Goal: Task Accomplishment & Management: Manage account settings

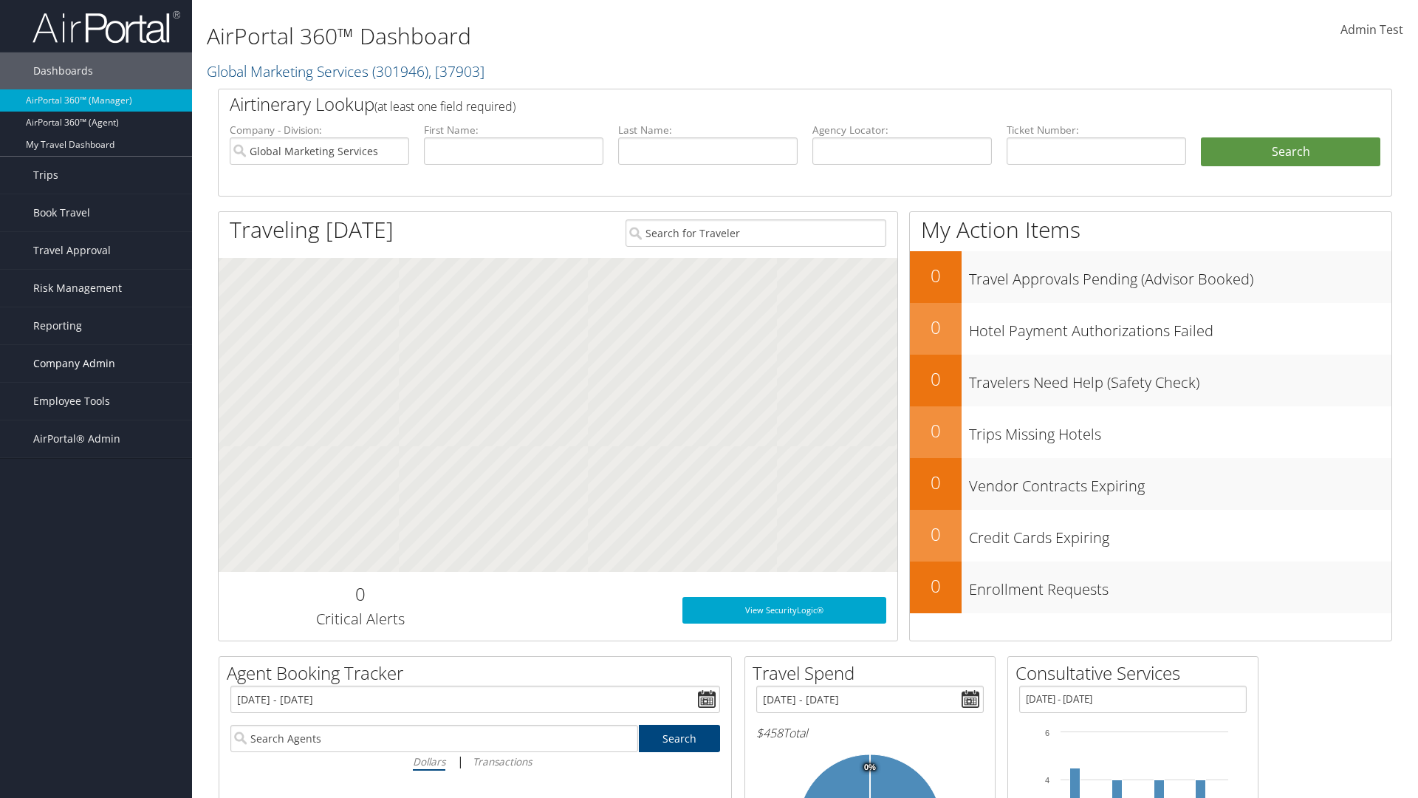
click at [96, 363] on span "Company Admin" at bounding box center [74, 363] width 82 height 37
click at [96, 504] on link "Travel Agency Contacts" at bounding box center [96, 504] width 192 height 22
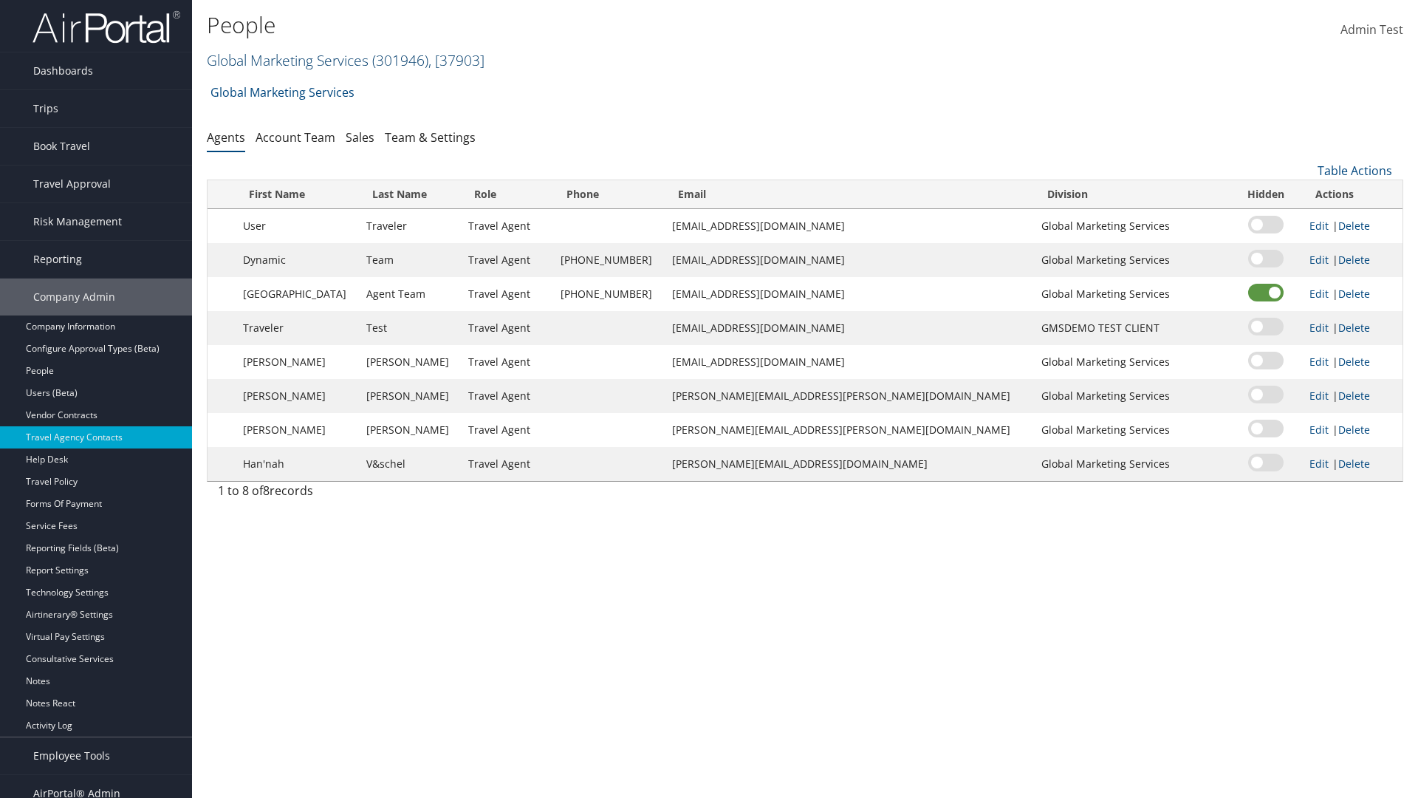
click at [286, 60] on link "Global Marketing Services ( 301946 ) , [ 37903 ]" at bounding box center [346, 60] width 278 height 20
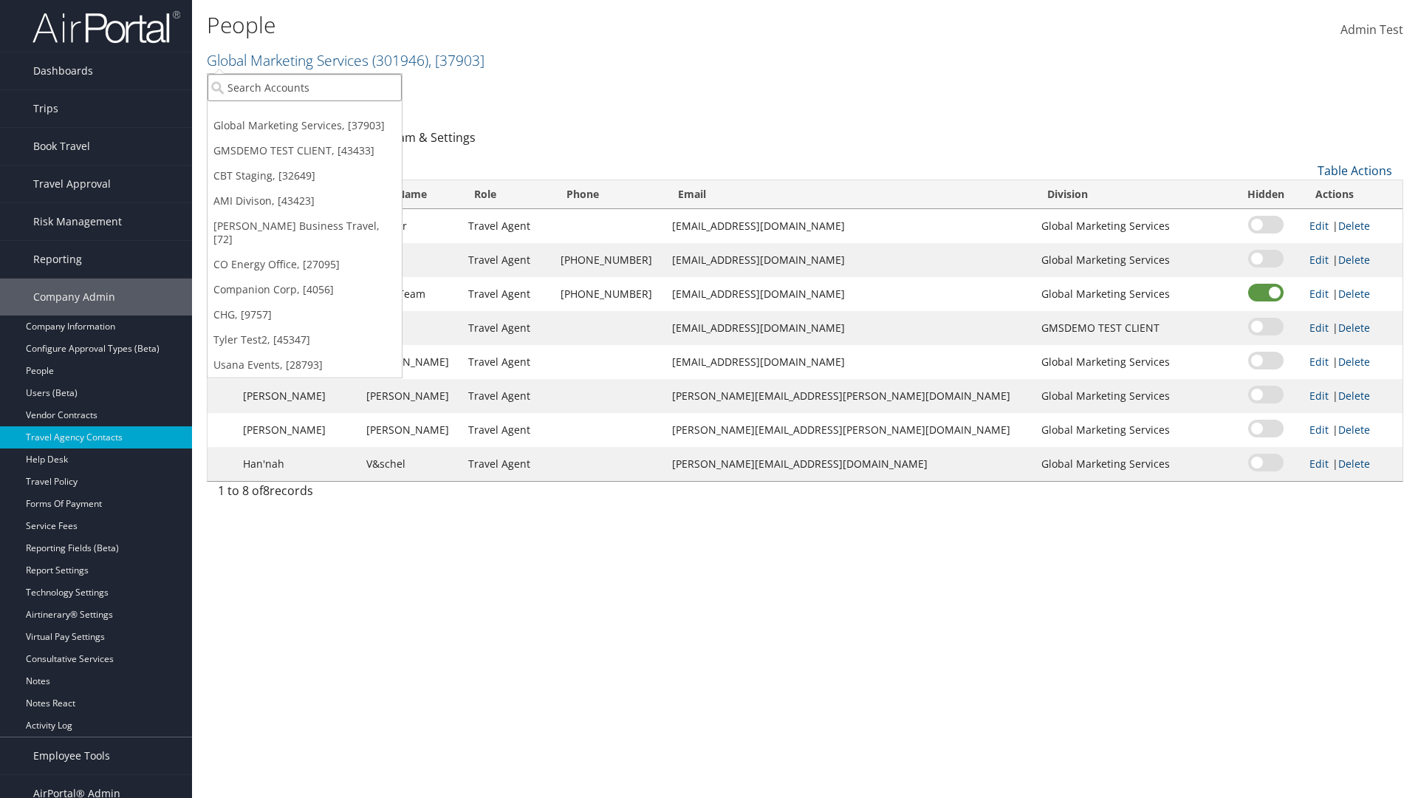
click at [304, 87] on input "search" at bounding box center [305, 87] width 194 height 27
type input "CBTSTG"
click at [304, 114] on div "CBT Staging (CBTSTG), [32649]" at bounding box center [304, 114] width 211 height 13
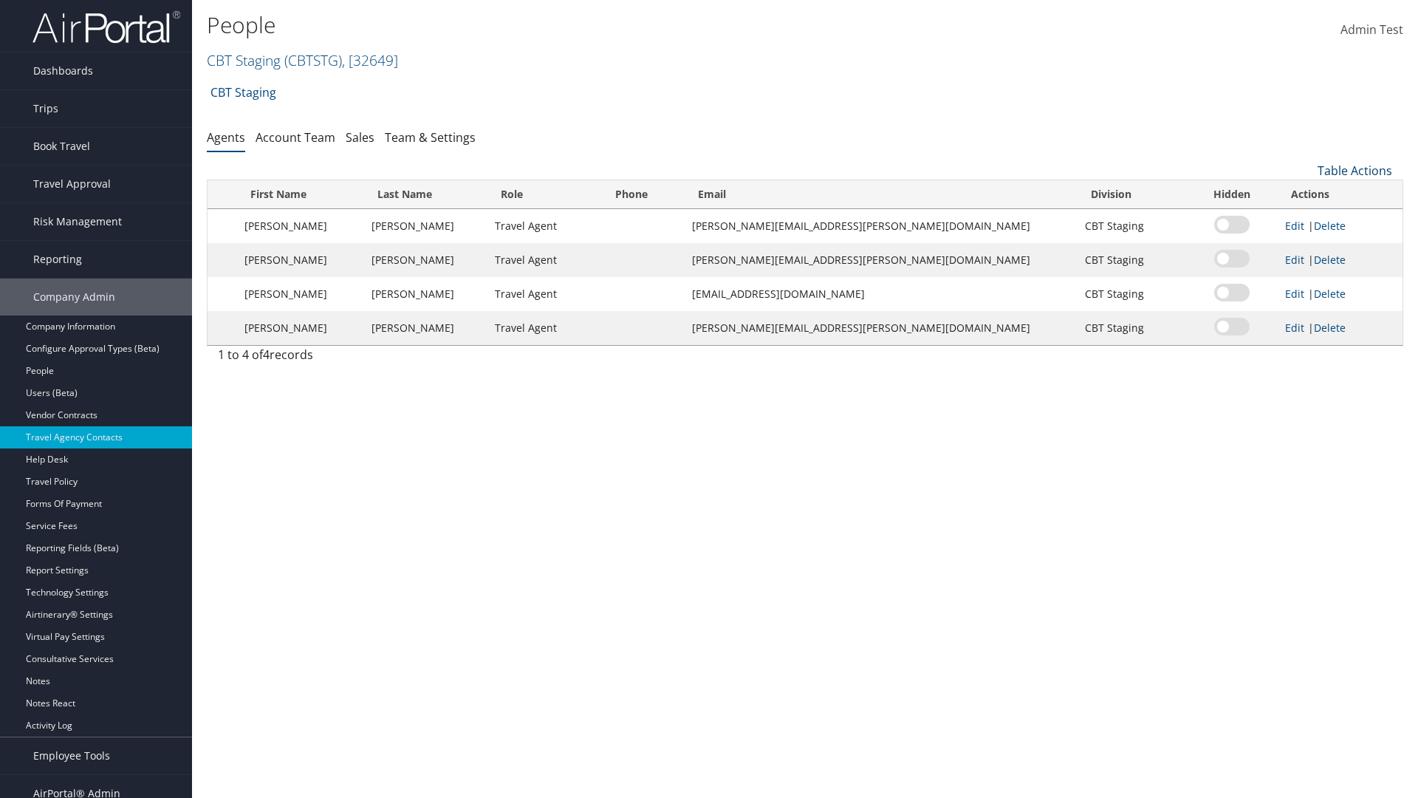
click at [1355, 171] on link "Table Actions" at bounding box center [1355, 170] width 75 height 16
click at [1305, 219] on link "Add New Contact" at bounding box center [1305, 218] width 194 height 25
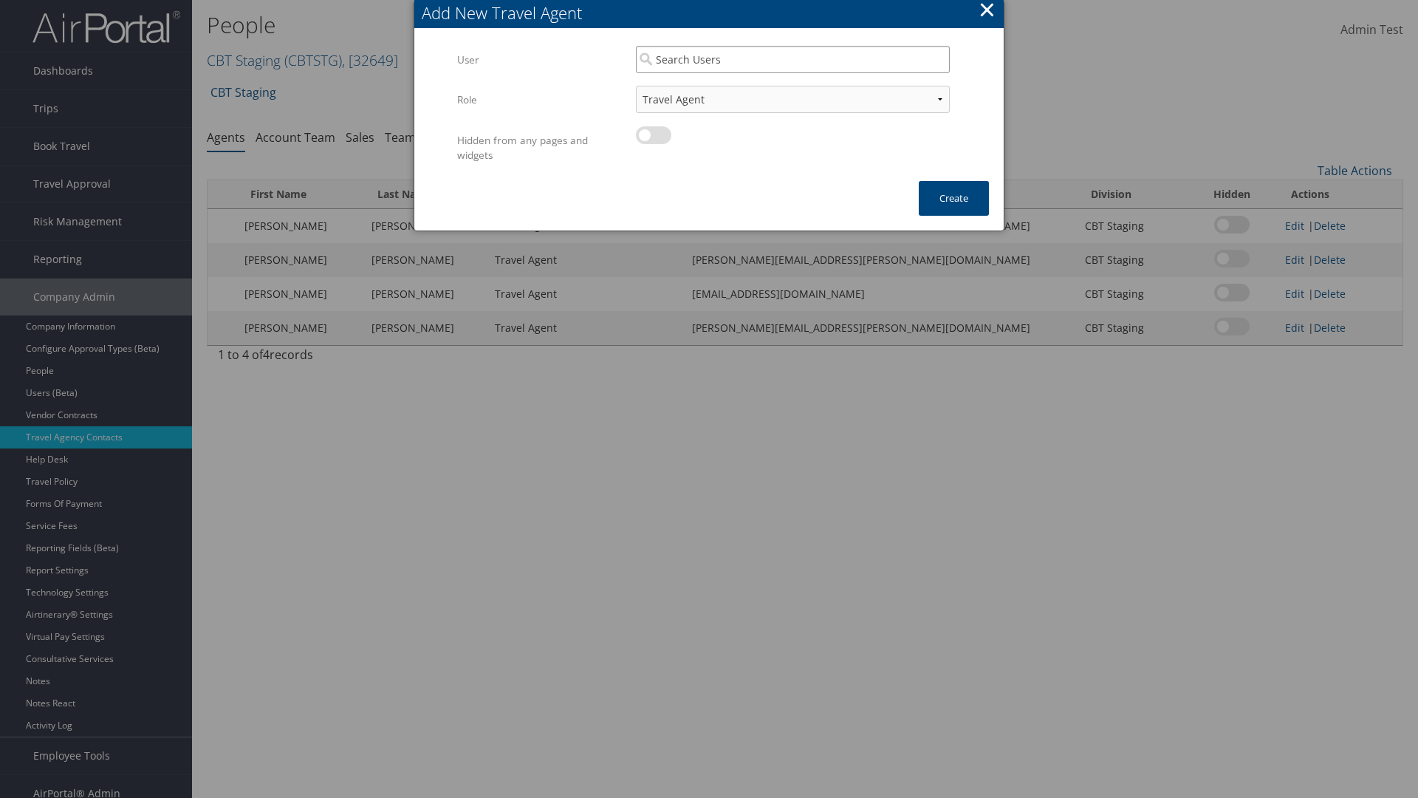
click at [793, 59] on input "search" at bounding box center [793, 59] width 314 height 27
click at [793, 95] on div "User" at bounding box center [793, 102] width 308 height 15
type input "Traveler Test"
click at [954, 198] on button "Create" at bounding box center [954, 198] width 70 height 35
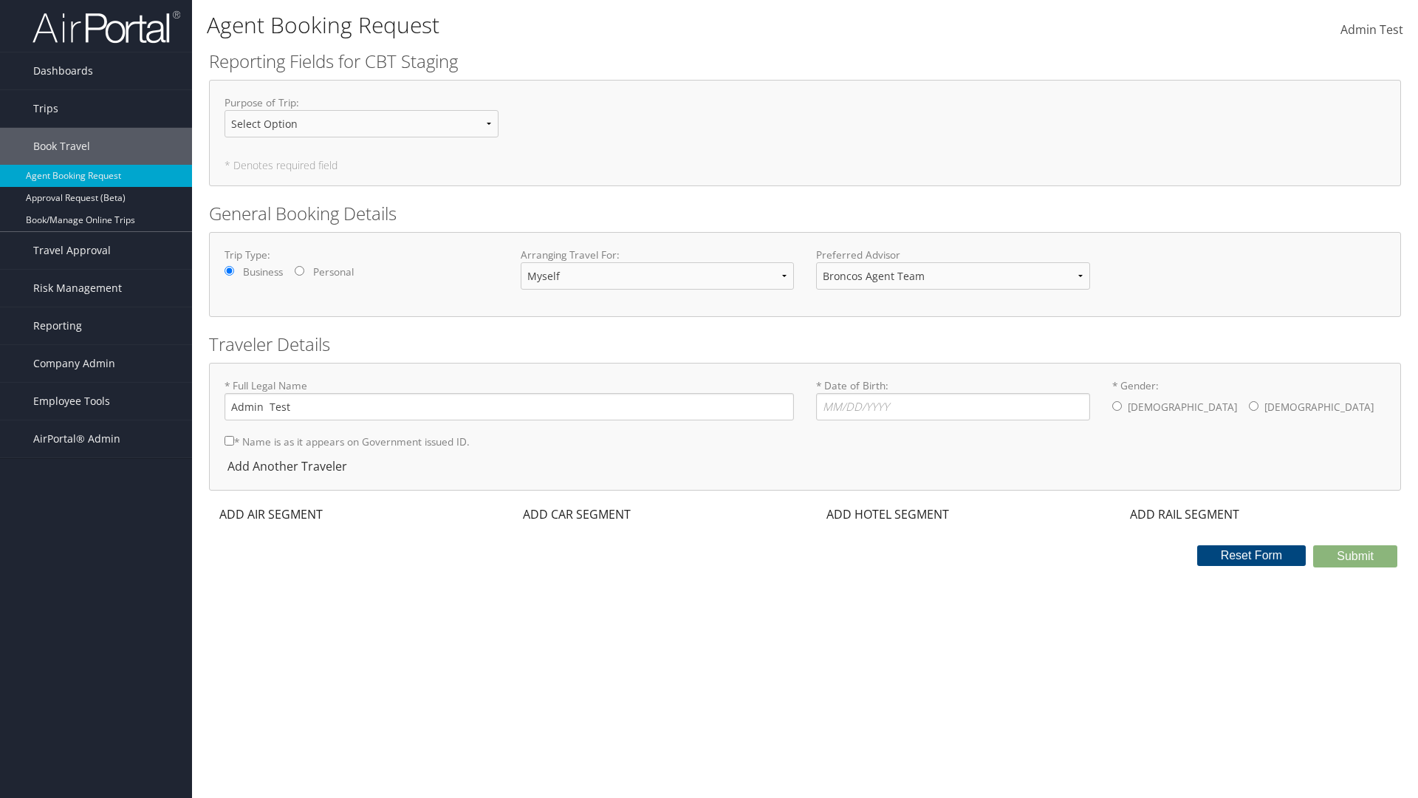
select select "[EMAIL_ADDRESS][DOMAIN_NAME]"
click at [96, 363] on span "Company Admin" at bounding box center [74, 363] width 82 height 37
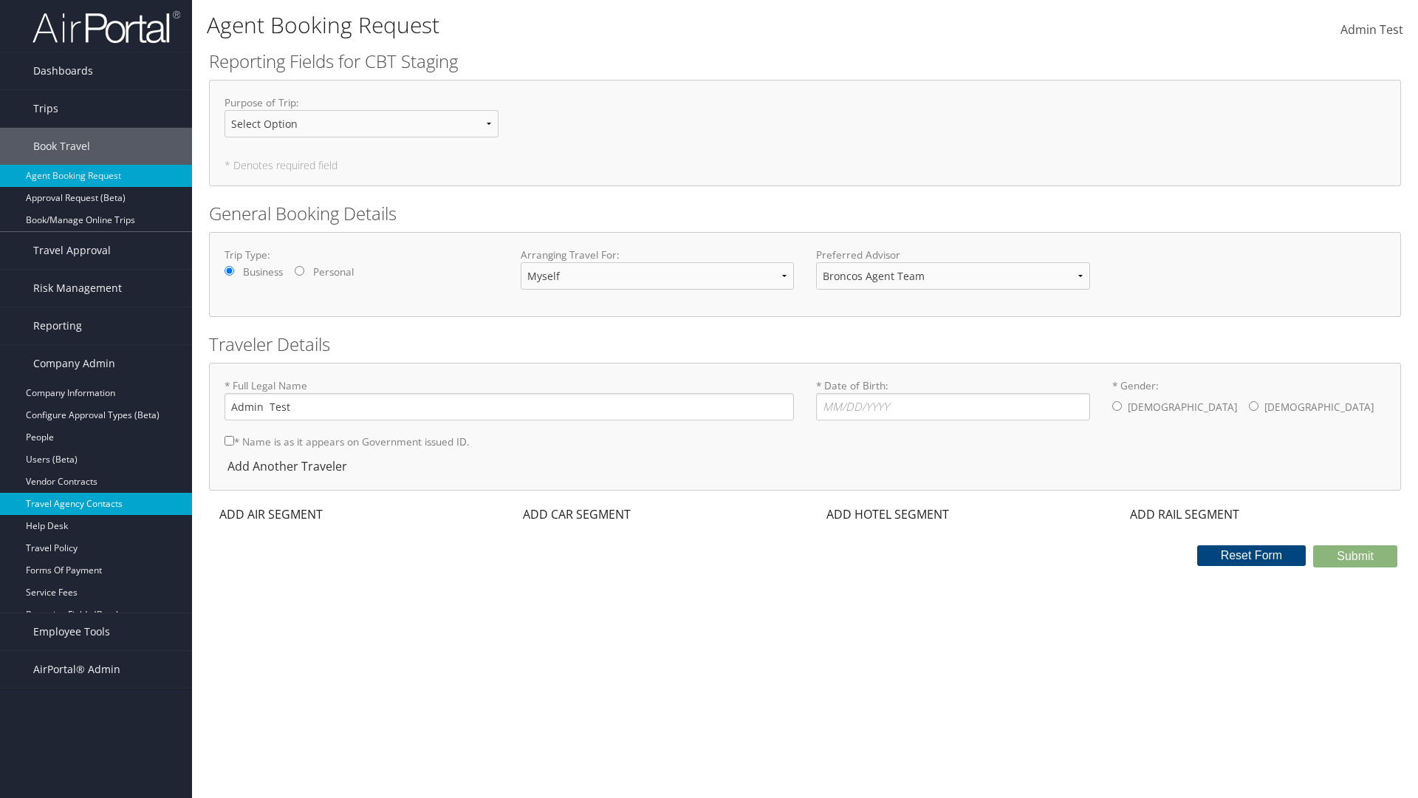
click at [96, 504] on link "Travel Agency Contacts" at bounding box center [96, 504] width 192 height 22
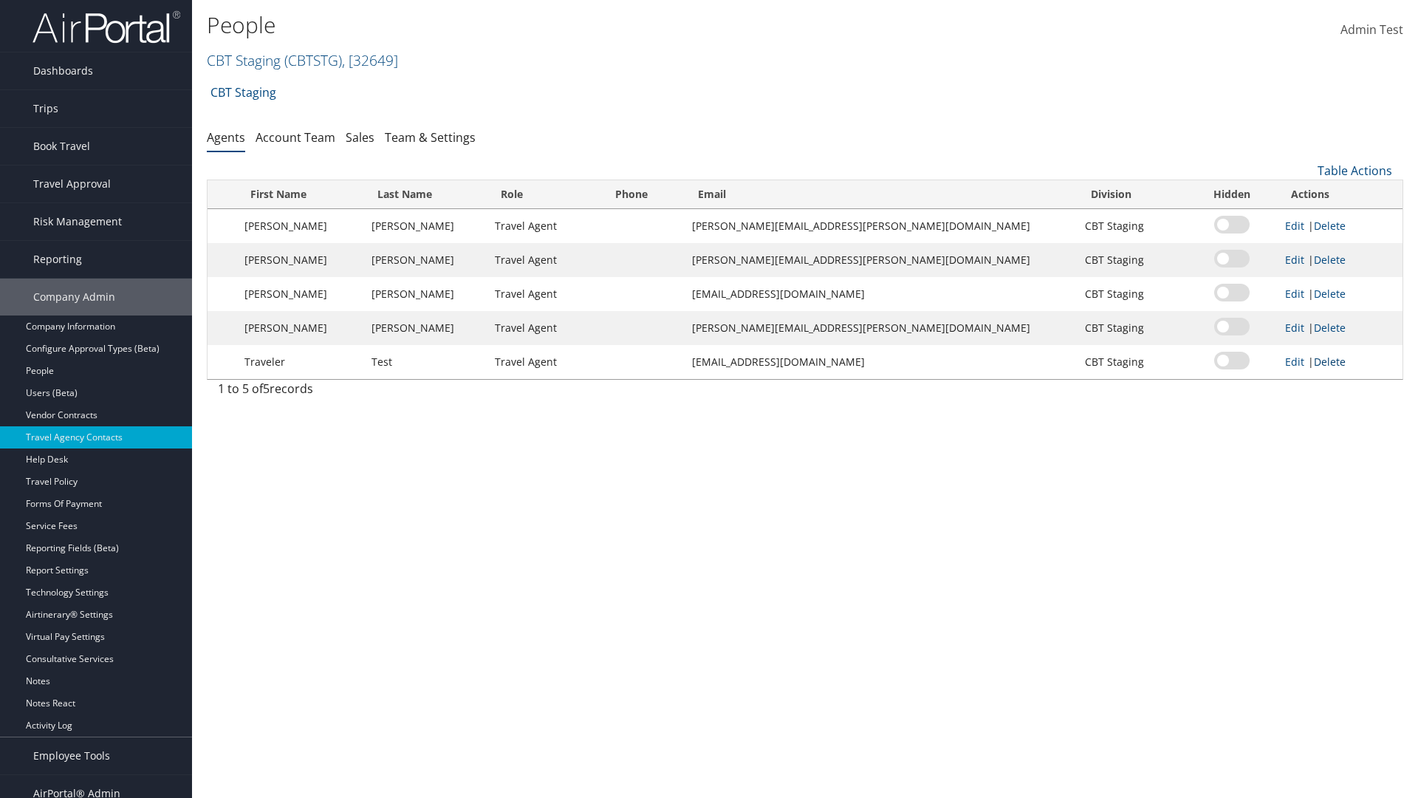
click at [1318, 361] on link "Delete" at bounding box center [1330, 362] width 32 height 14
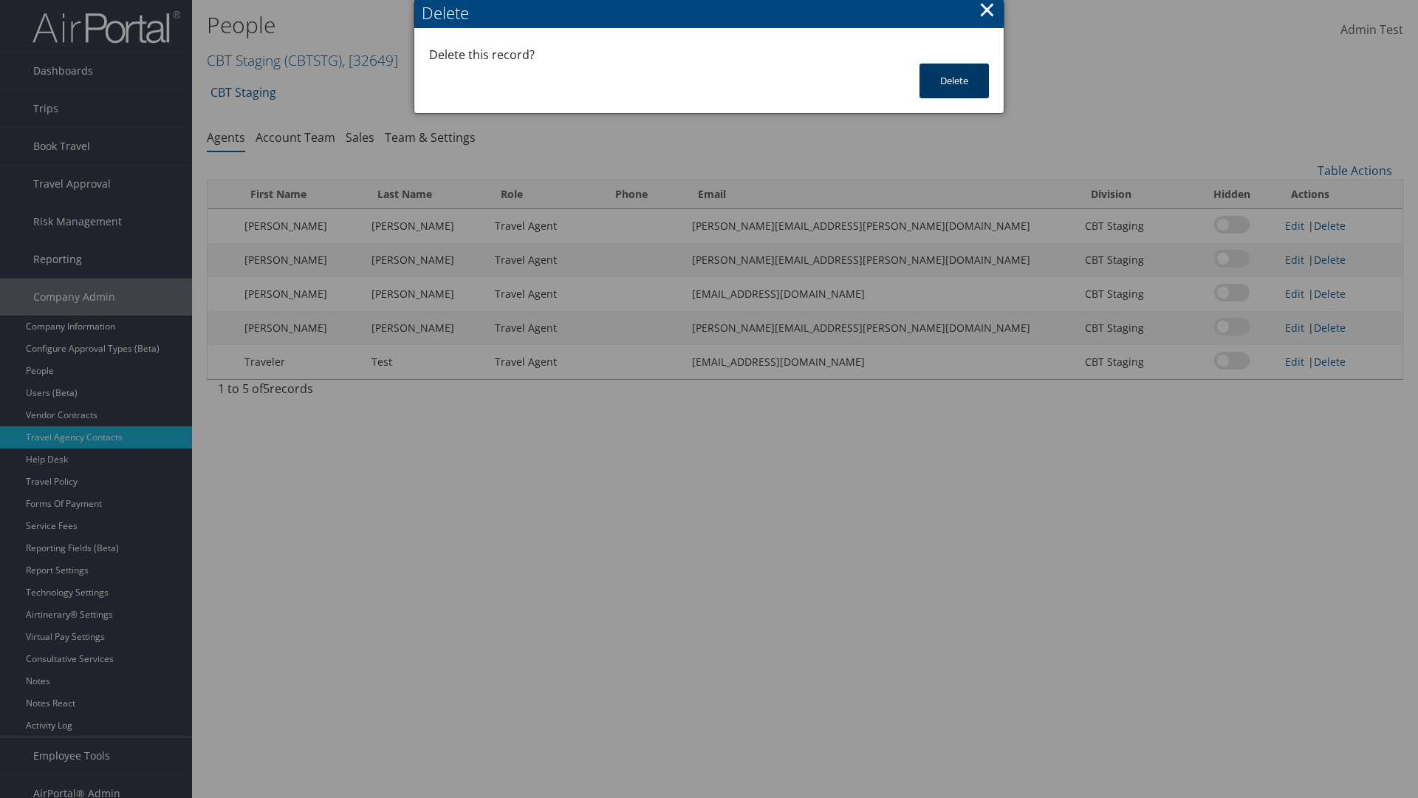
click at [954, 81] on button "Delete" at bounding box center [954, 81] width 69 height 35
